Goal: Information Seeking & Learning: Find specific fact

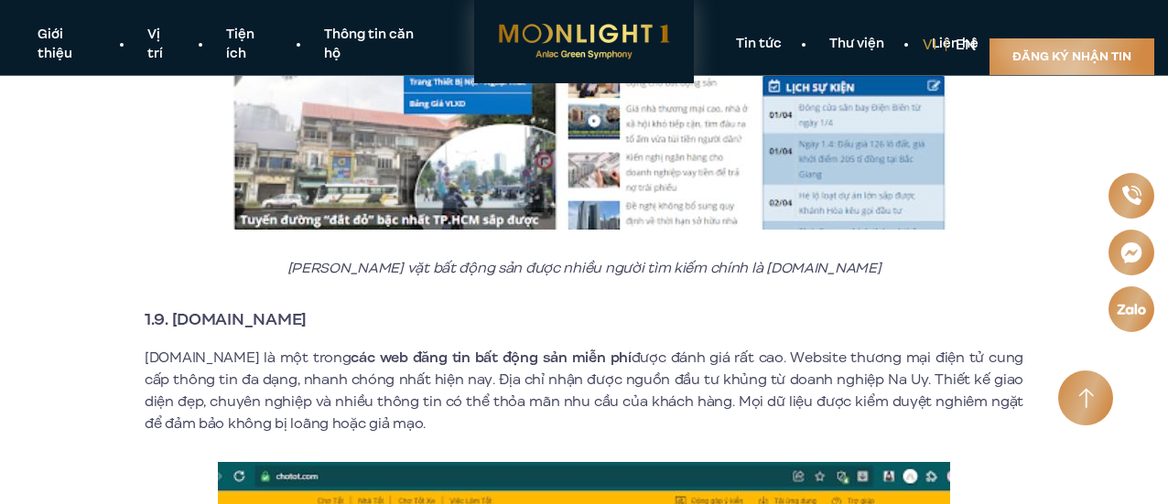
scroll to position [5675, 0]
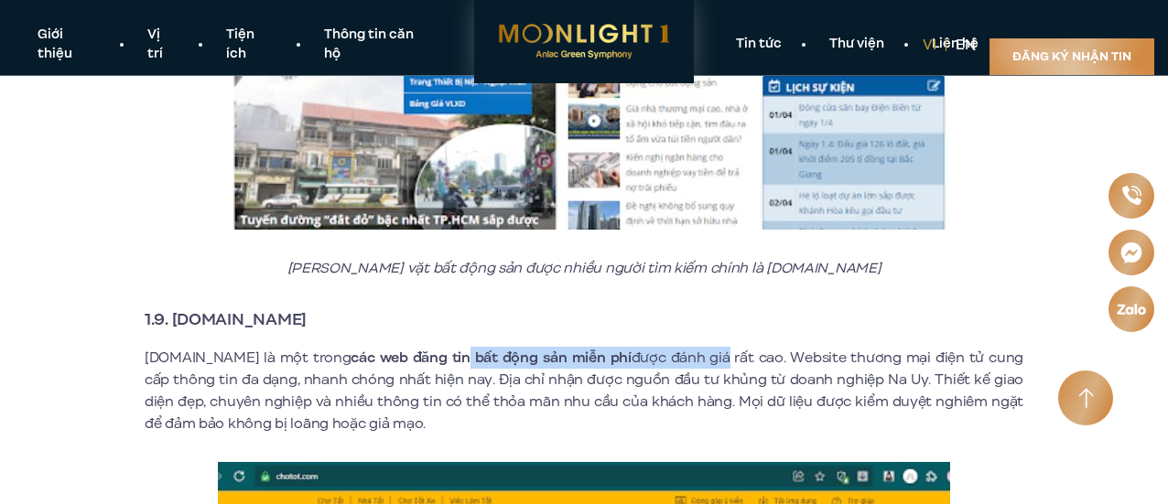
drag, startPoint x: 438, startPoint y: 341, endPoint x: 692, endPoint y: 338, distance: 254.5
click at [692, 347] on p "[DOMAIN_NAME] là một trong các web đăng tin bất động sản miễn phí được đánh giá…" at bounding box center [584, 391] width 879 height 88
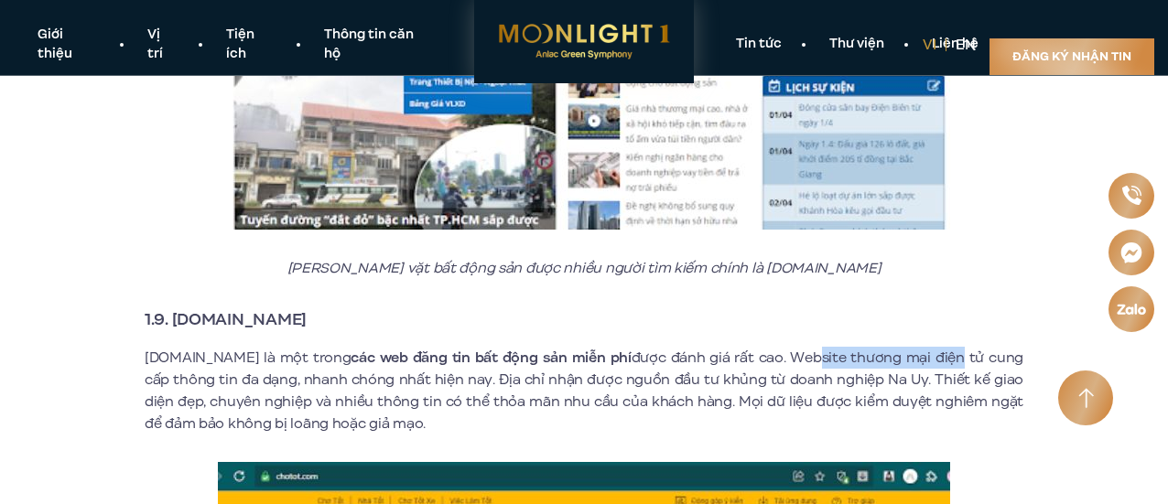
drag, startPoint x: 785, startPoint y: 342, endPoint x: 924, endPoint y: 343, distance: 139.1
click at [924, 347] on p "[DOMAIN_NAME] là một trong các web đăng tin bất động sản miễn phí được đánh giá…" at bounding box center [584, 391] width 879 height 88
click at [894, 384] on p "[DOMAIN_NAME] là một trong các web đăng tin bất động sản miễn phí được đánh giá…" at bounding box center [584, 391] width 879 height 88
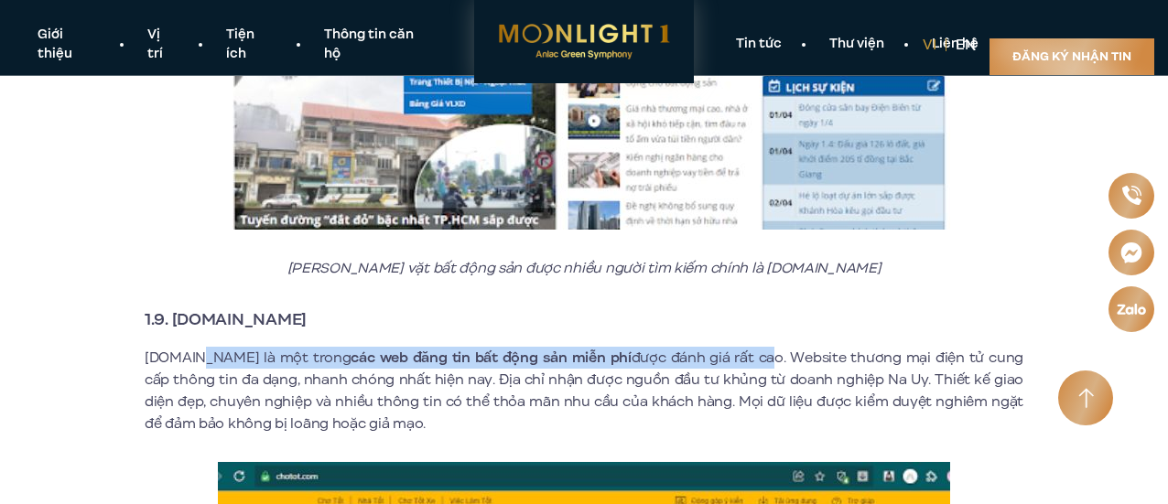
drag, startPoint x: 195, startPoint y: 335, endPoint x: 735, endPoint y: 345, distance: 540.1
click at [735, 347] on p "[DOMAIN_NAME] là một trong các web đăng tin bất động sản miễn phí được đánh giá…" at bounding box center [584, 391] width 879 height 88
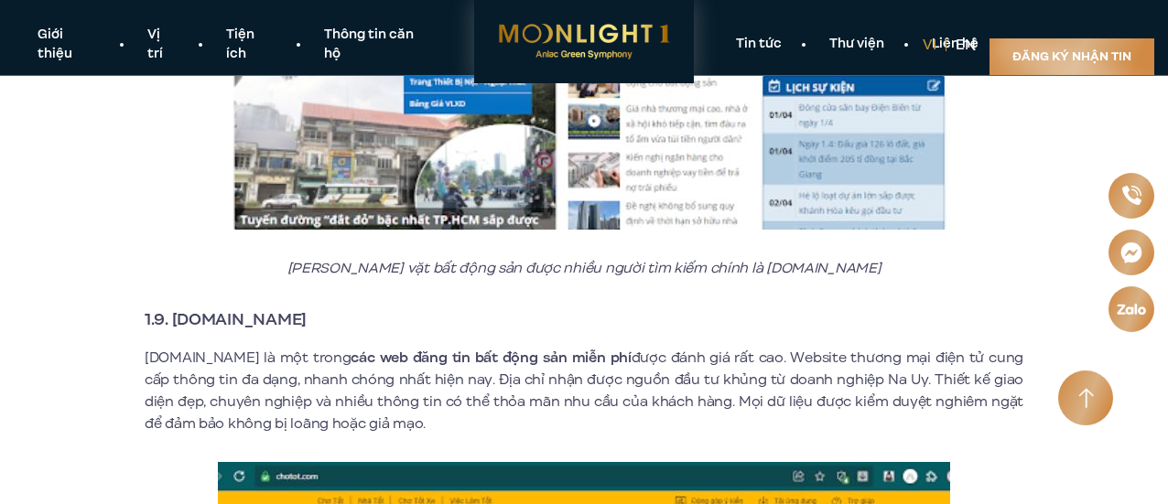
click at [829, 349] on p "[DOMAIN_NAME] là một trong các web đăng tin bất động sản miễn phí được đánh giá…" at bounding box center [584, 391] width 879 height 88
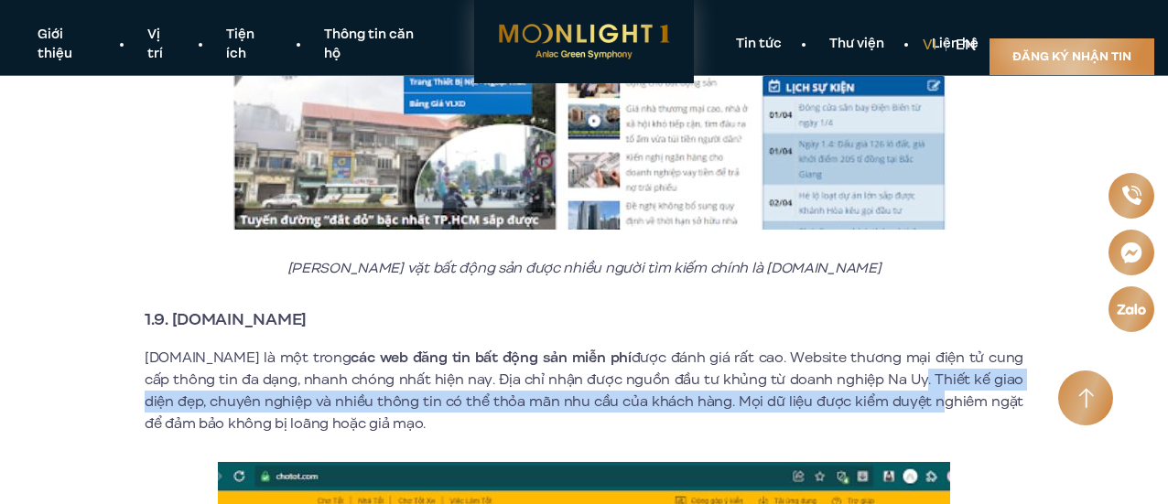
drag, startPoint x: 887, startPoint y: 358, endPoint x: 882, endPoint y: 393, distance: 35.1
click at [882, 393] on p "[DOMAIN_NAME] là một trong các web đăng tin bất động sản miễn phí được đánh giá…" at bounding box center [584, 391] width 879 height 88
click at [642, 382] on p "[DOMAIN_NAME] là một trong các web đăng tin bất động sản miễn phí được đánh giá…" at bounding box center [584, 391] width 879 height 88
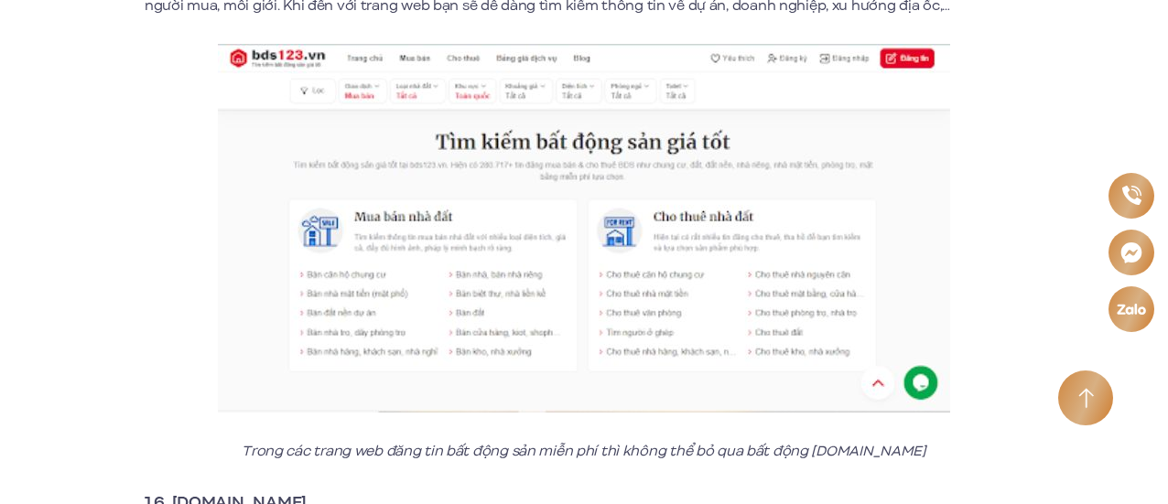
scroll to position [3753, 0]
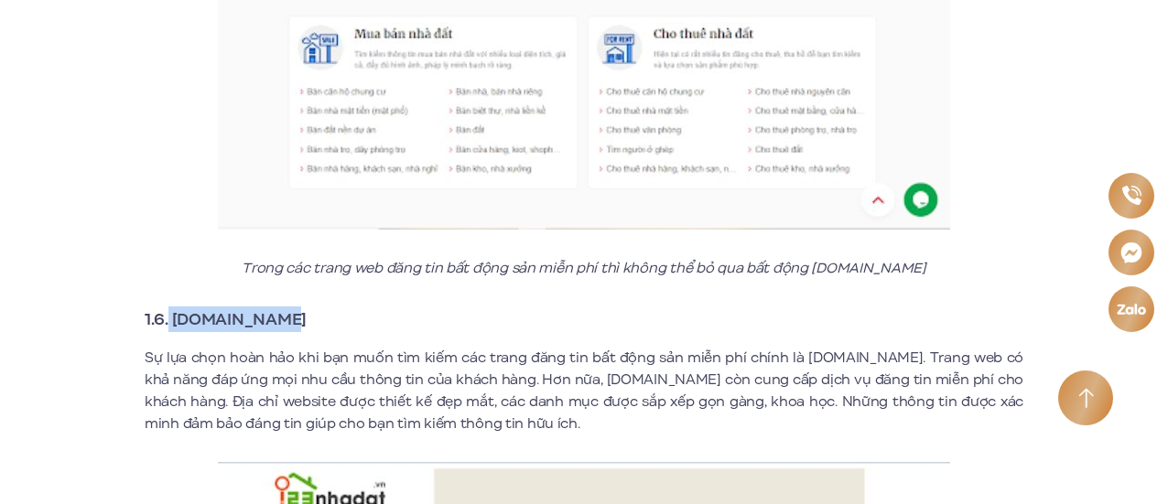
drag, startPoint x: 290, startPoint y: 297, endPoint x: 170, endPoint y: 303, distance: 120.1
click at [170, 307] on h3 "1.6. [DOMAIN_NAME]" at bounding box center [584, 320] width 879 height 26
copy strong "[DOMAIN_NAME]"
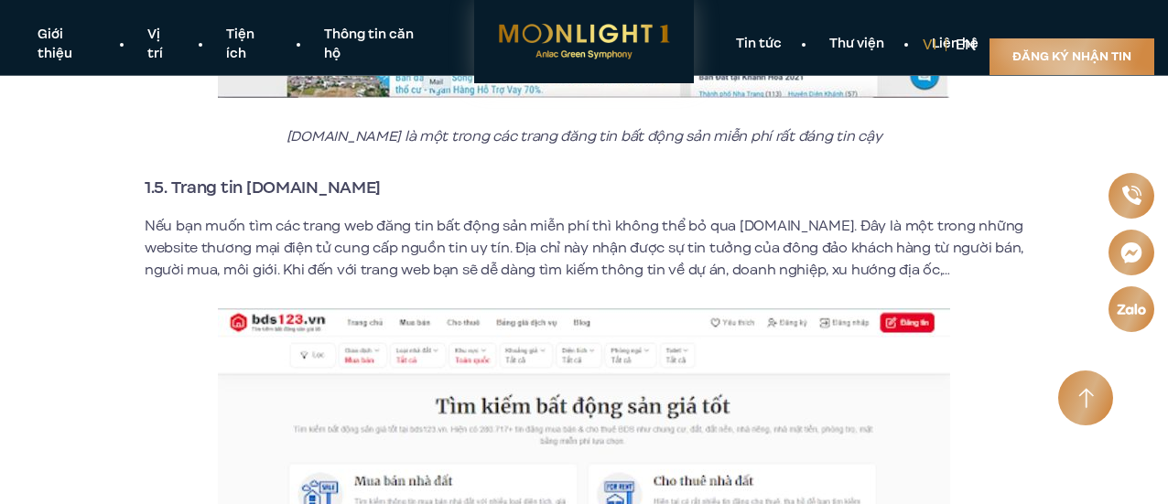
scroll to position [3204, 0]
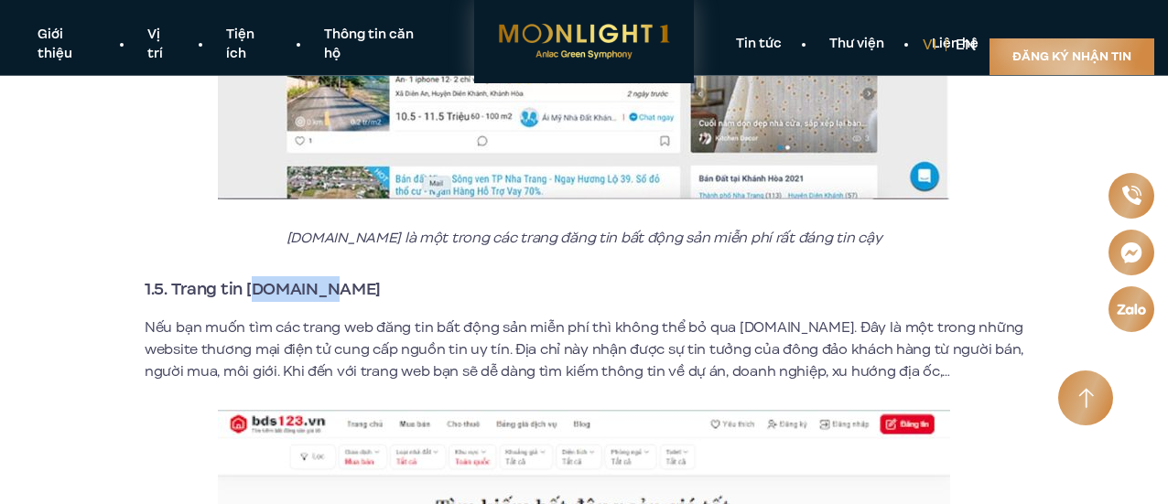
drag, startPoint x: 265, startPoint y: 277, endPoint x: 258, endPoint y: 270, distance: 10.4
click at [258, 276] on h3 "1.5. Trang tin [DOMAIN_NAME]" at bounding box center [584, 289] width 879 height 26
click at [229, 277] on strong "1.5. Trang tin [DOMAIN_NAME]" at bounding box center [263, 289] width 236 height 24
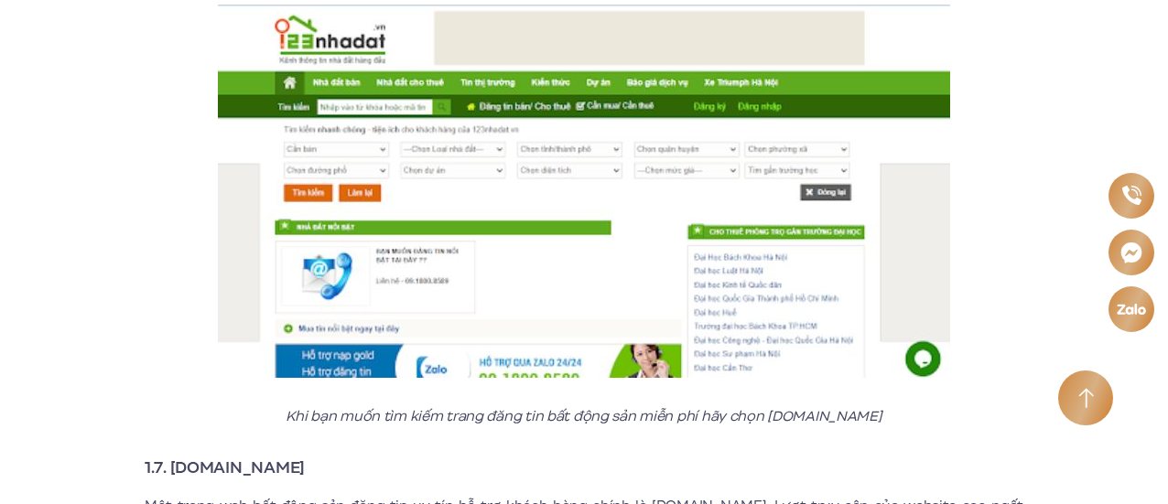
scroll to position [4485, 0]
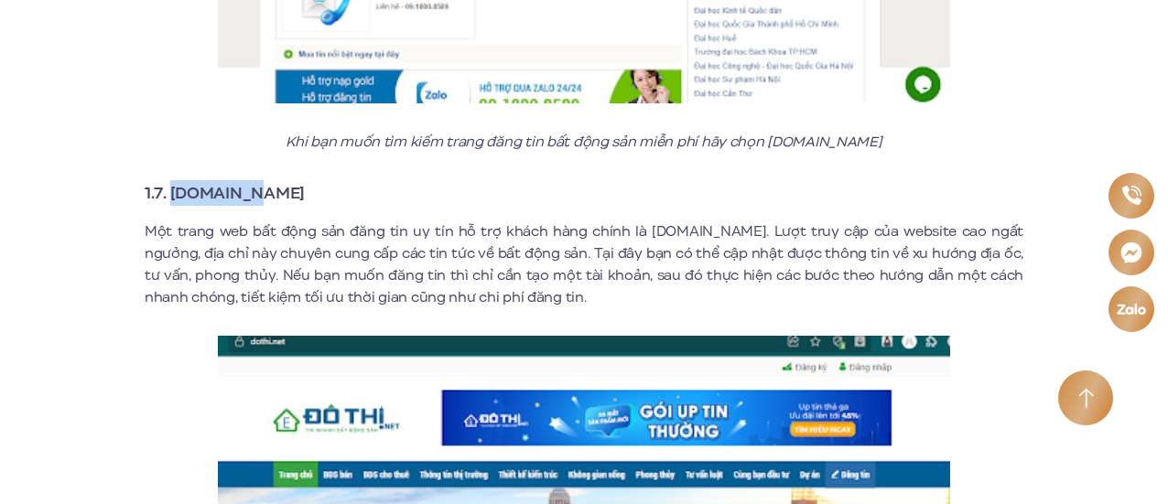
drag, startPoint x: 251, startPoint y: 174, endPoint x: 173, endPoint y: 170, distance: 77.9
click at [173, 180] on h3 "1.7. [DOMAIN_NAME]" at bounding box center [584, 193] width 879 height 26
copy strong "[DOMAIN_NAME]"
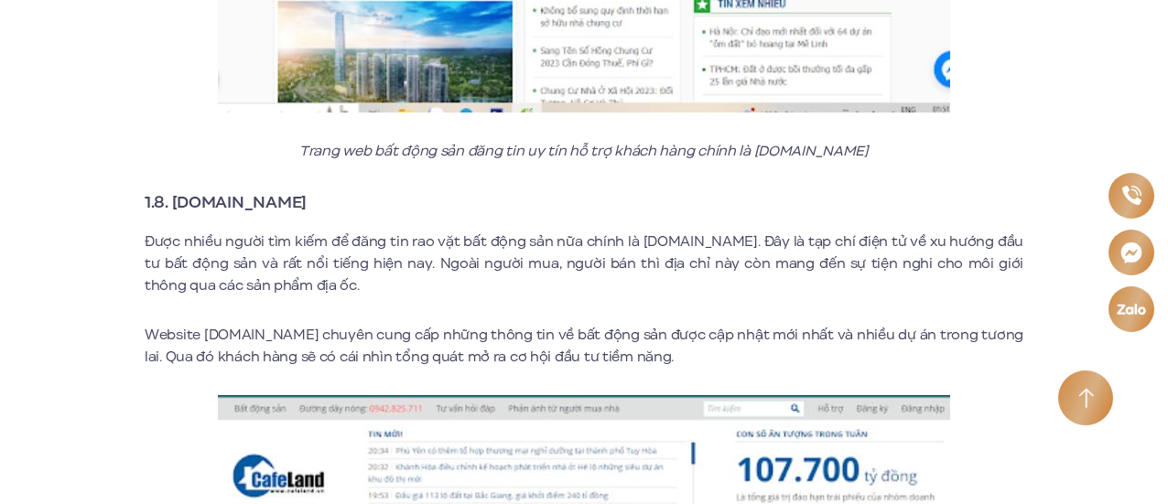
scroll to position [5217, 0]
